Goal: Information Seeking & Learning: Learn about a topic

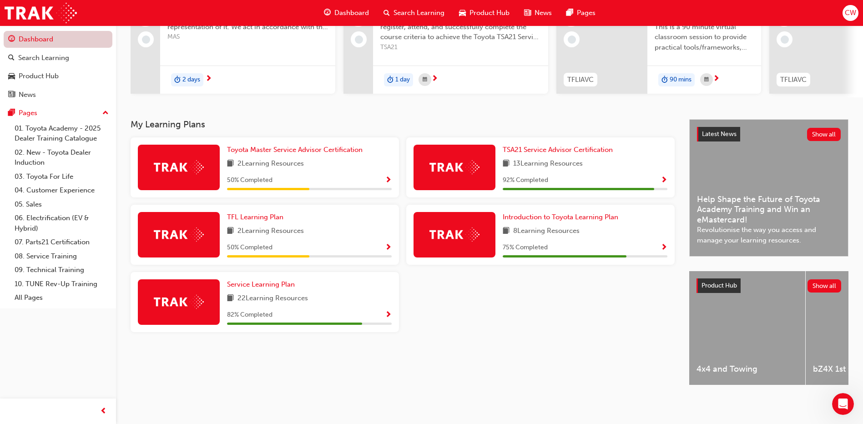
click at [65, 42] on link "Dashboard" at bounding box center [58, 39] width 109 height 17
click at [59, 55] on div "Search Learning" at bounding box center [43, 58] width 51 height 10
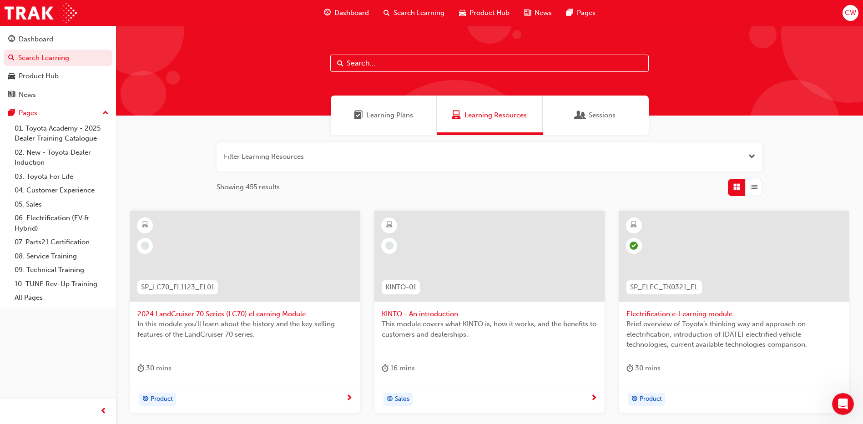
click at [421, 110] on div "Learning Plans" at bounding box center [384, 116] width 106 height 40
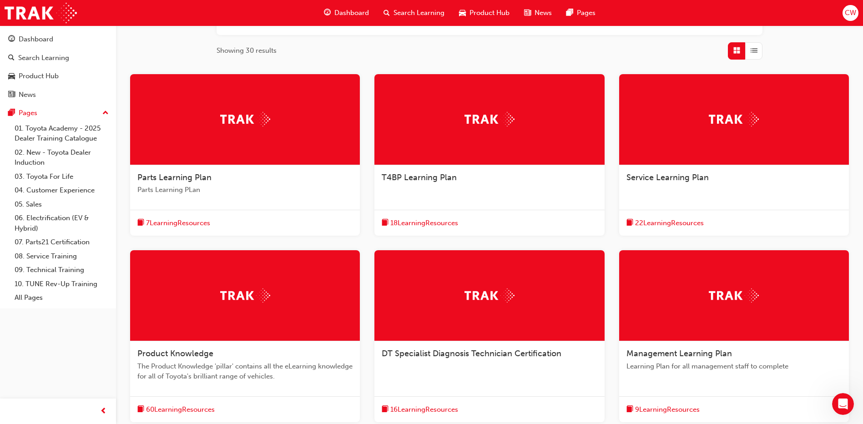
scroll to position [182, 0]
